Goal: Leave review/rating: Share an evaluation or opinion about a product, service, or content

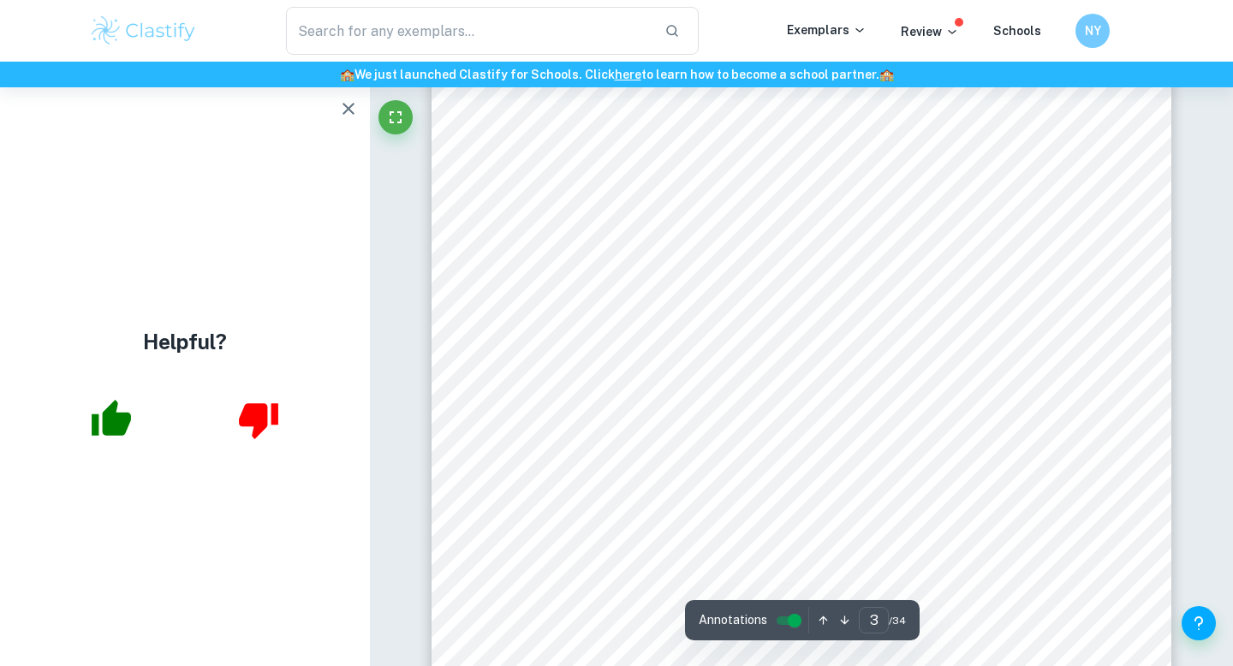
scroll to position [2683, 0]
click at [345, 97] on button "button" at bounding box center [348, 109] width 34 height 34
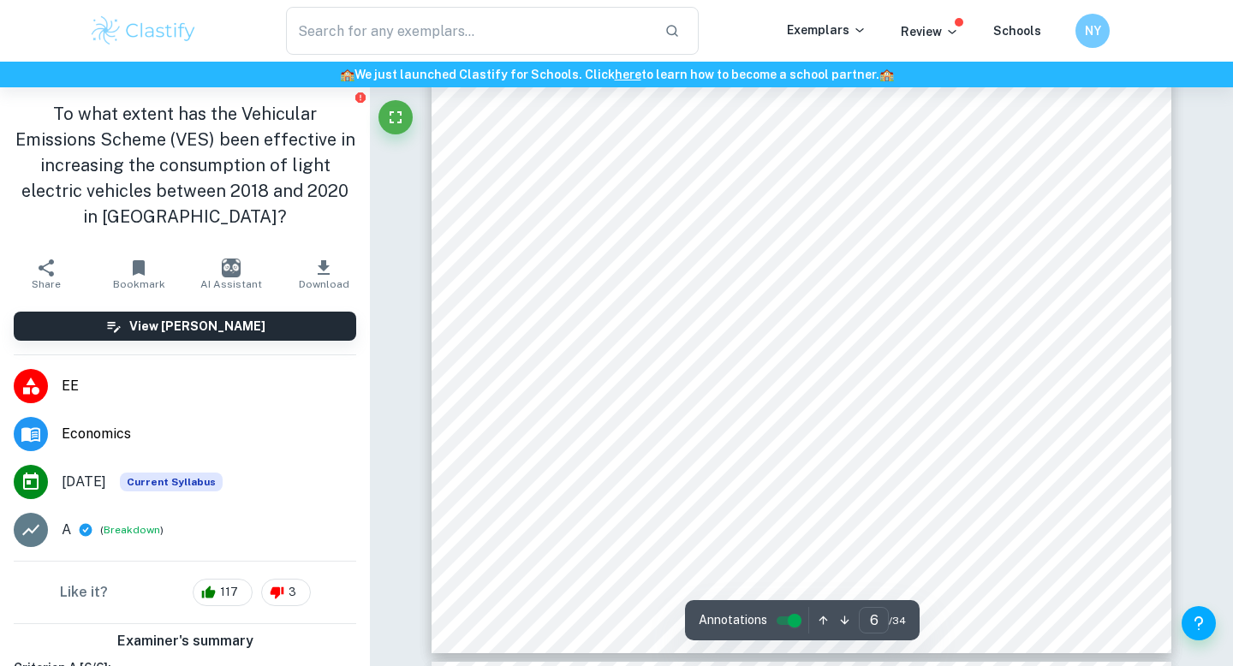
scroll to position [5898, 0]
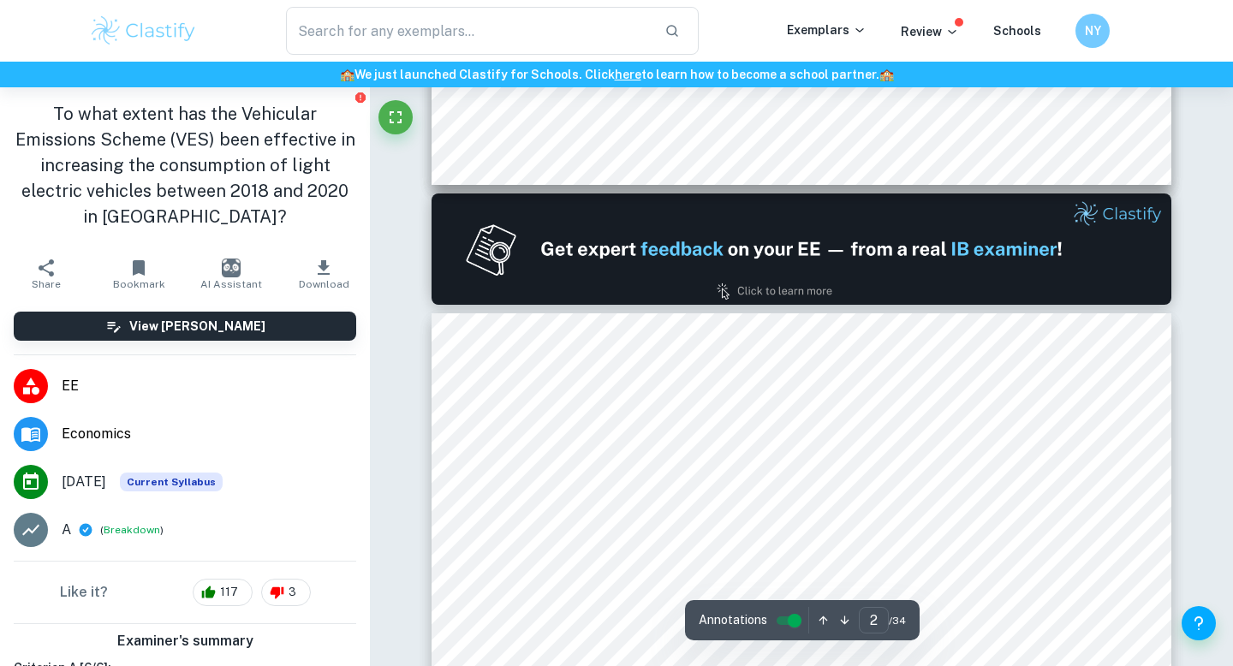
type input "1"
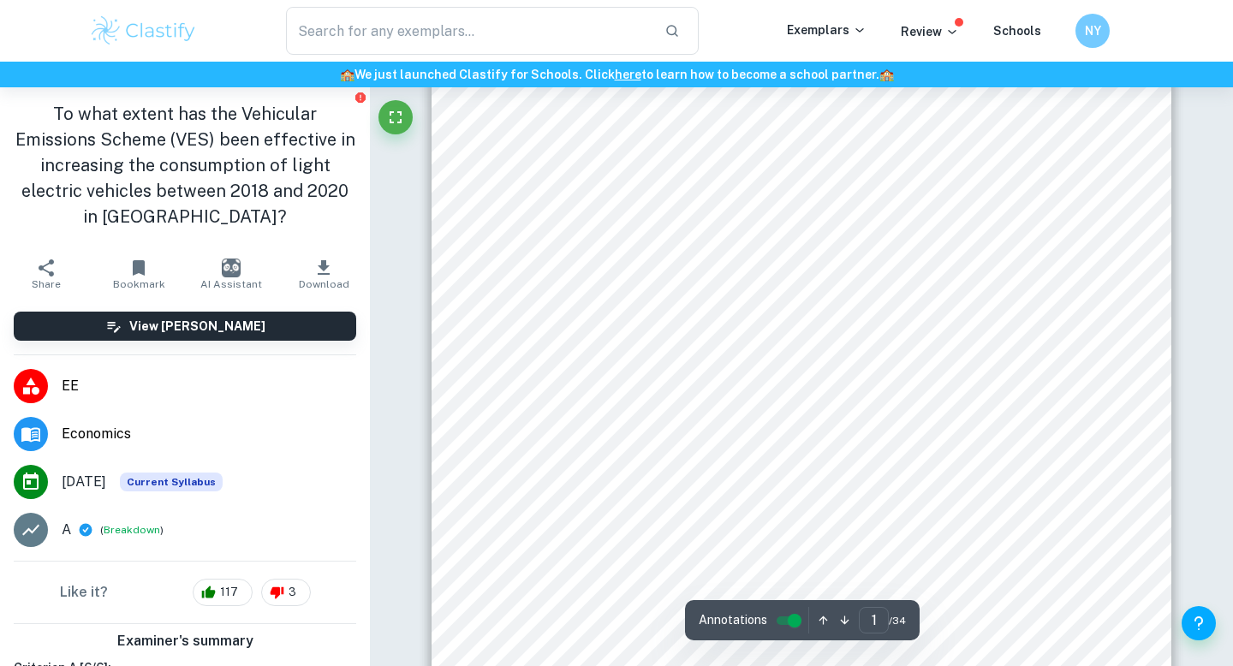
scroll to position [0, 0]
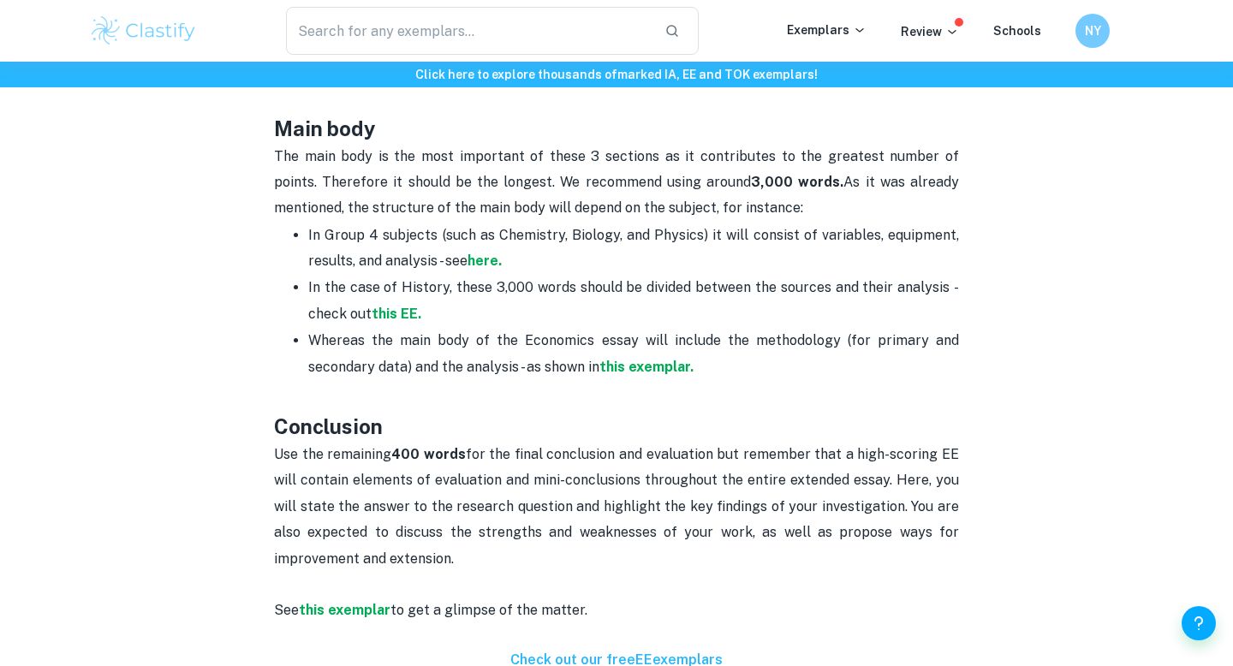
scroll to position [994, 0]
